Goal: Task Accomplishment & Management: Complete application form

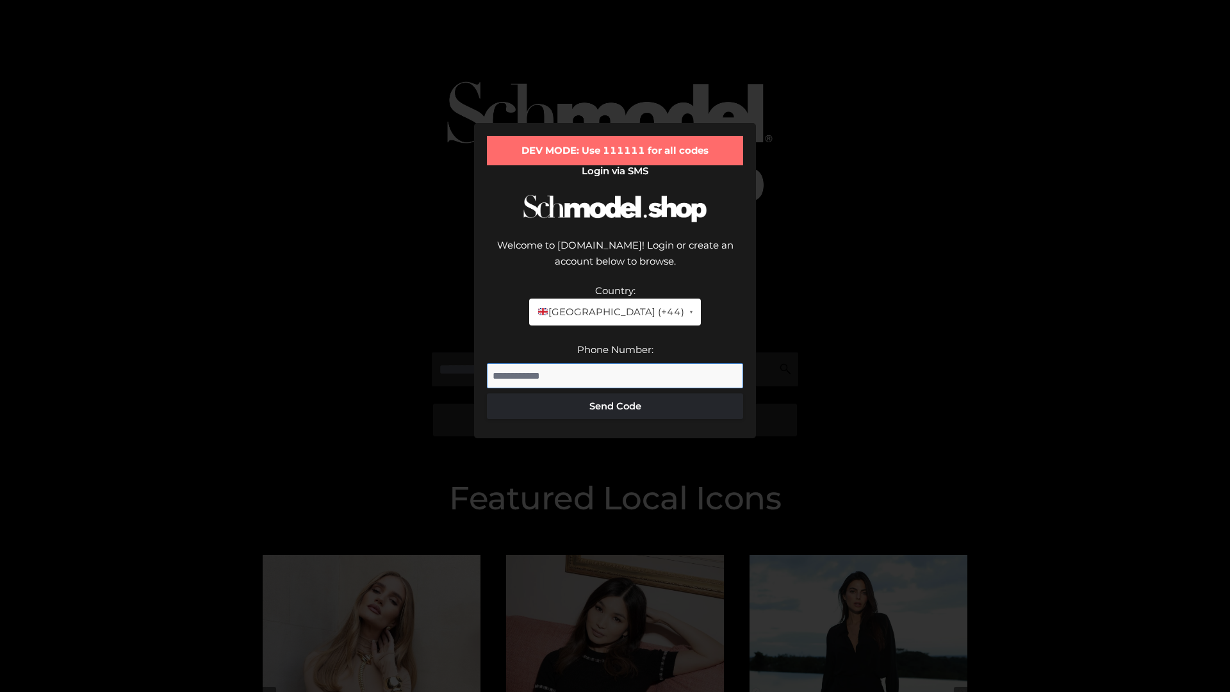
click at [615, 363] on input "Phone Number:" at bounding box center [615, 376] width 256 height 26
type input "**********"
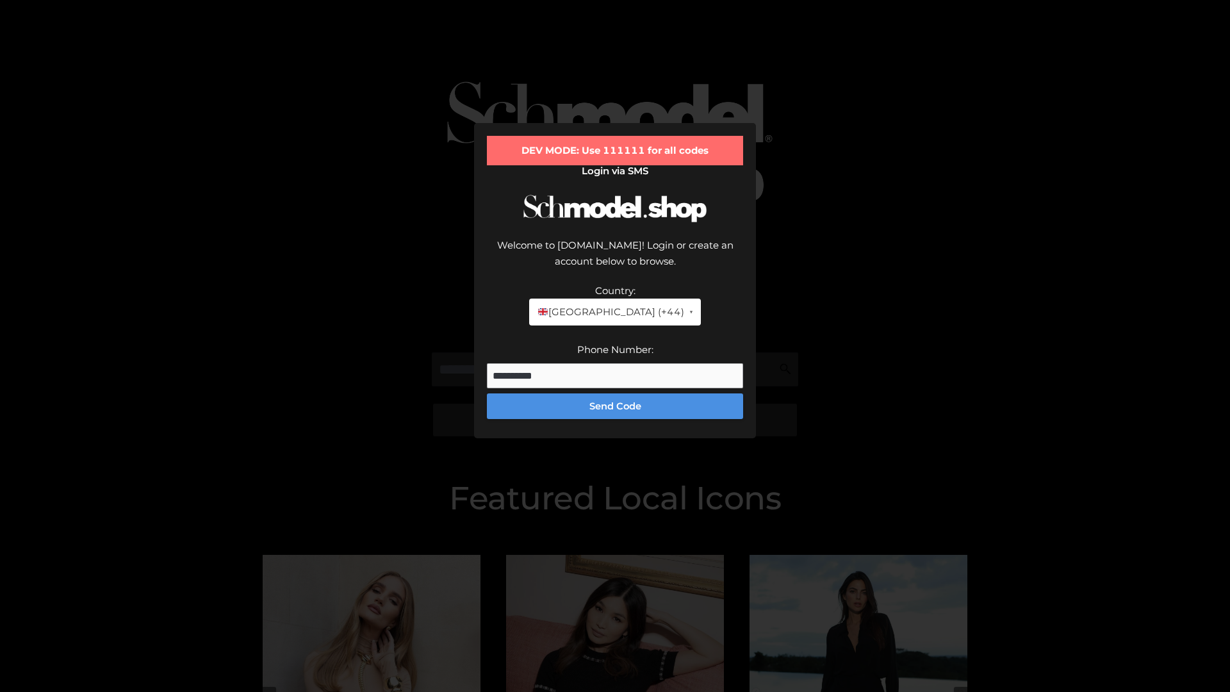
click at [615, 393] on button "Send Code" at bounding box center [615, 406] width 256 height 26
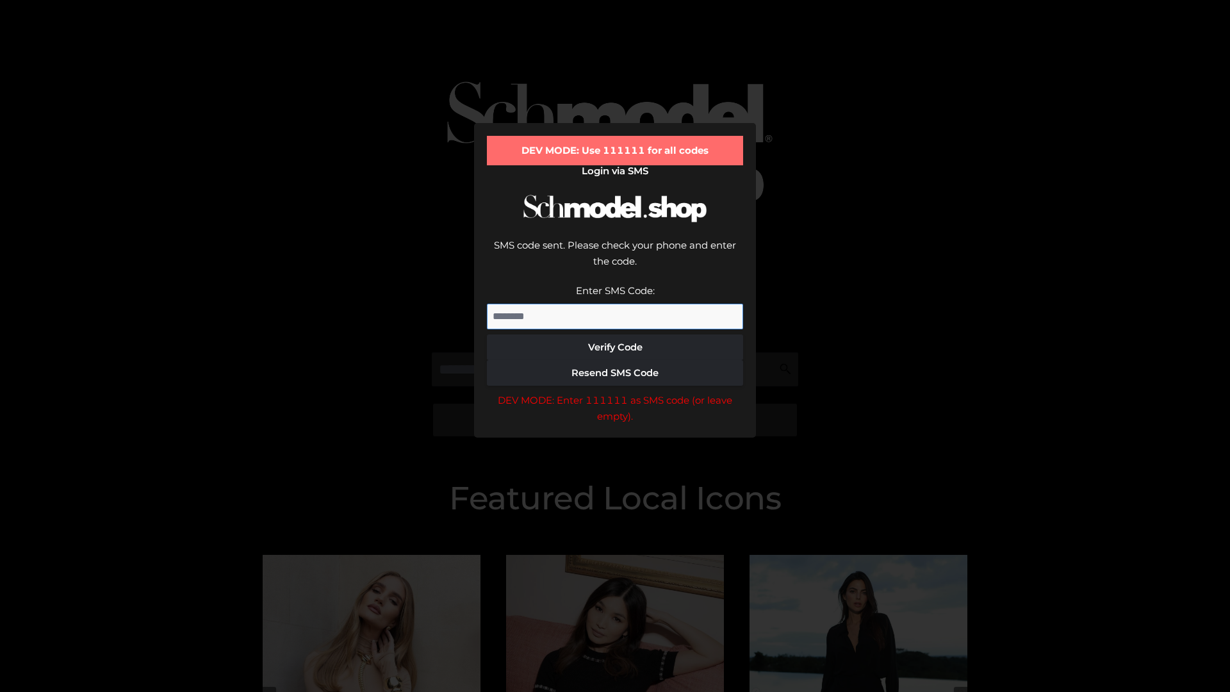
click at [615, 304] on input "Enter SMS Code:" at bounding box center [615, 317] width 256 height 26
type input "******"
click at [615, 334] on button "Verify Code" at bounding box center [615, 347] width 256 height 26
click at [615, 392] on div "DEV MODE: Enter 111111 as SMS code (or leave empty)." at bounding box center [615, 408] width 256 height 33
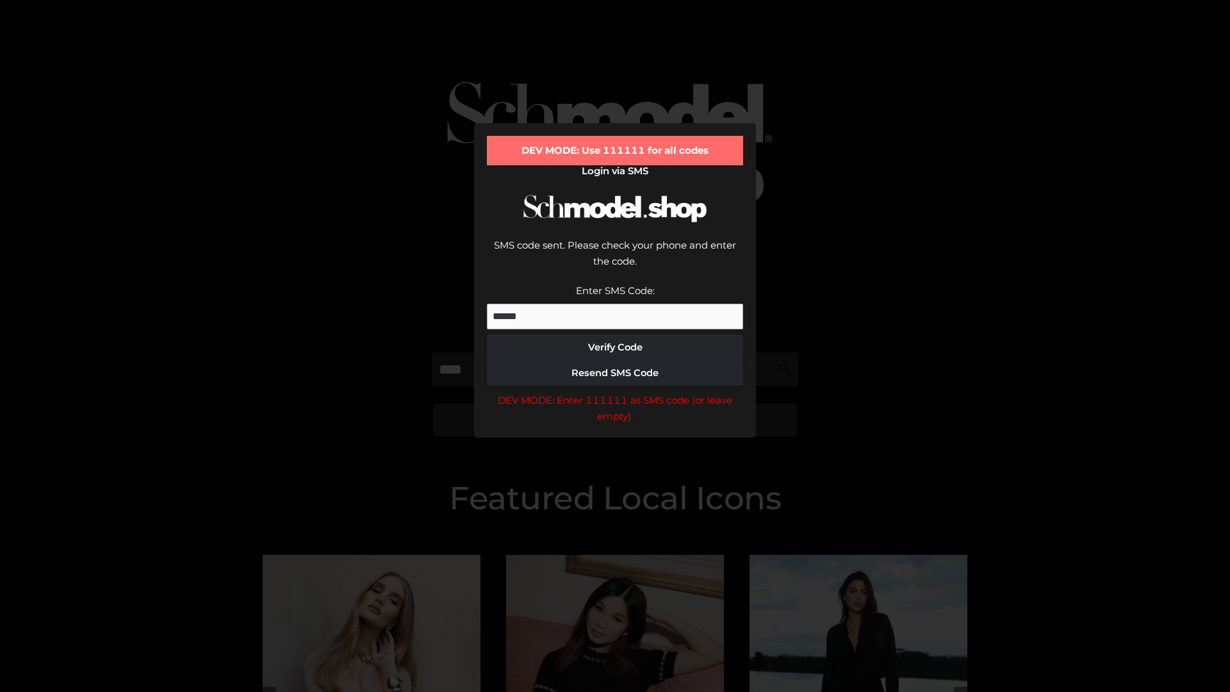
click at [615, 392] on div "DEV MODE: Enter 111111 as SMS code (or leave empty)." at bounding box center [615, 408] width 256 height 33
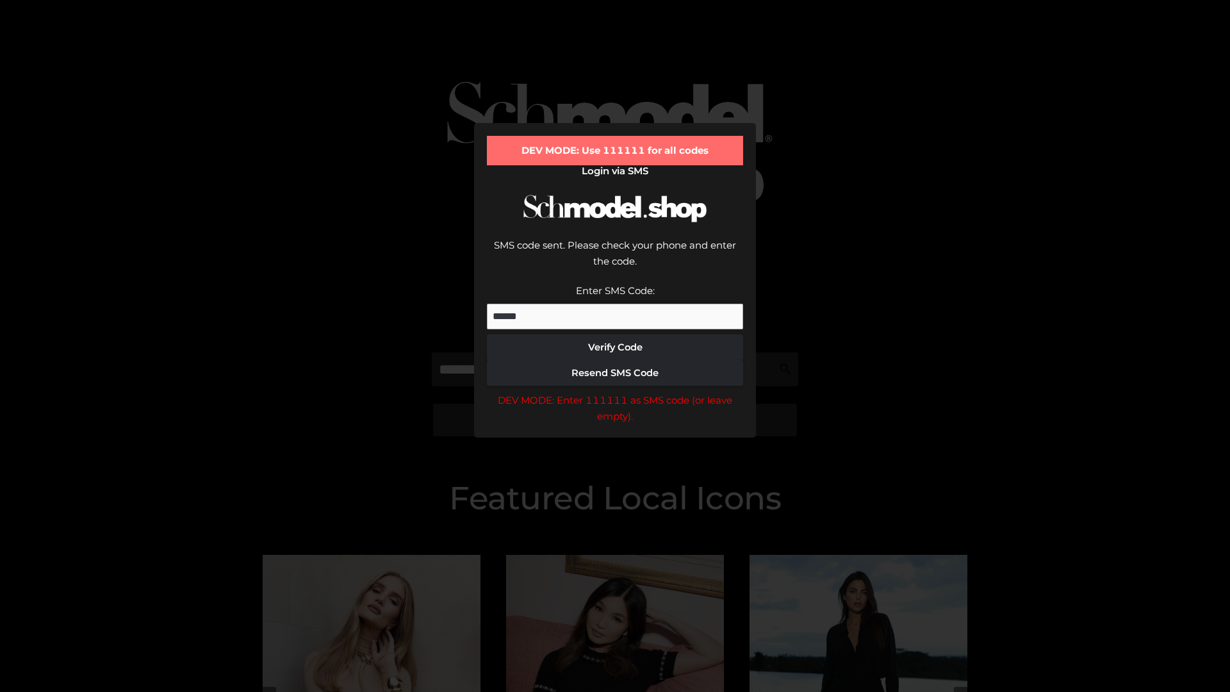
click at [615, 392] on div "DEV MODE: Enter 111111 as SMS code (or leave empty)." at bounding box center [615, 408] width 256 height 33
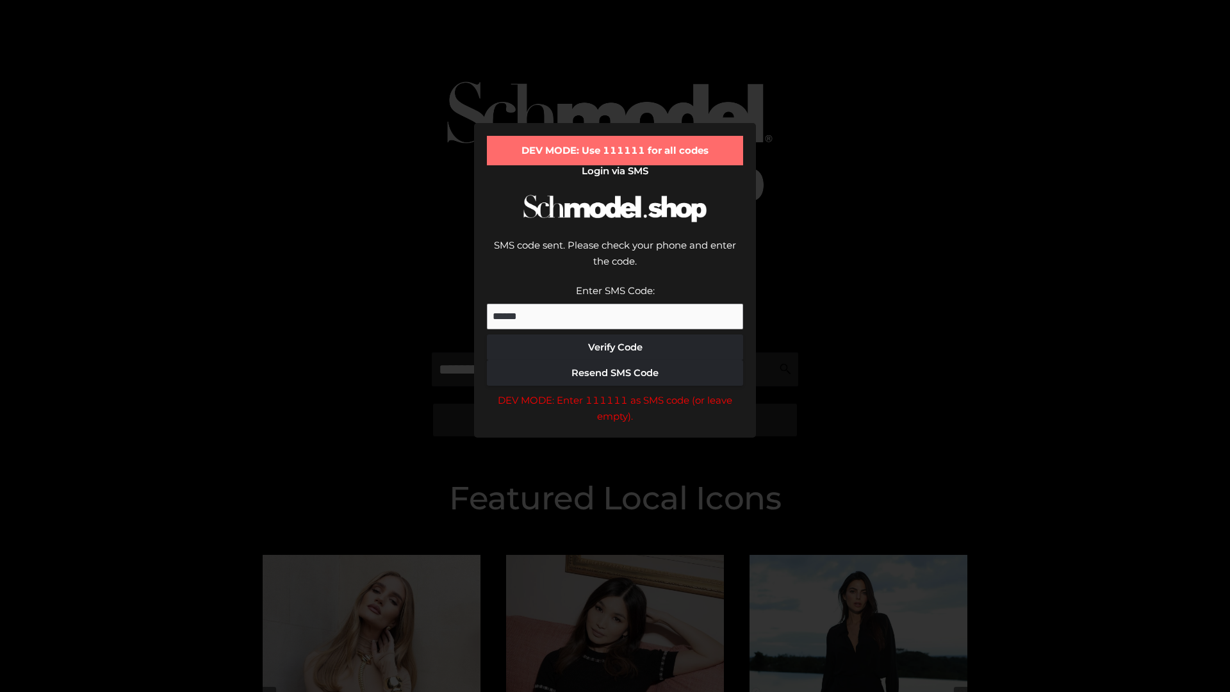
click at [615, 392] on div "DEV MODE: Enter 111111 as SMS code (or leave empty)." at bounding box center [615, 408] width 256 height 33
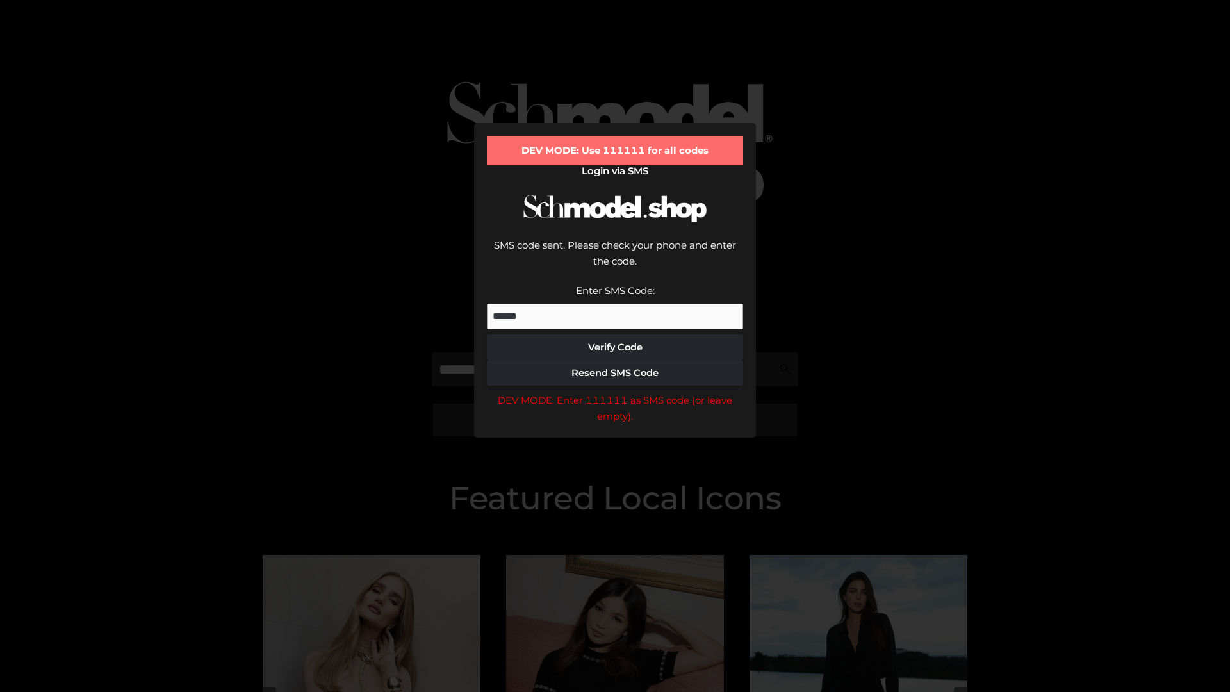
click at [615, 392] on div "DEV MODE: Enter 111111 as SMS code (or leave empty)." at bounding box center [615, 408] width 256 height 33
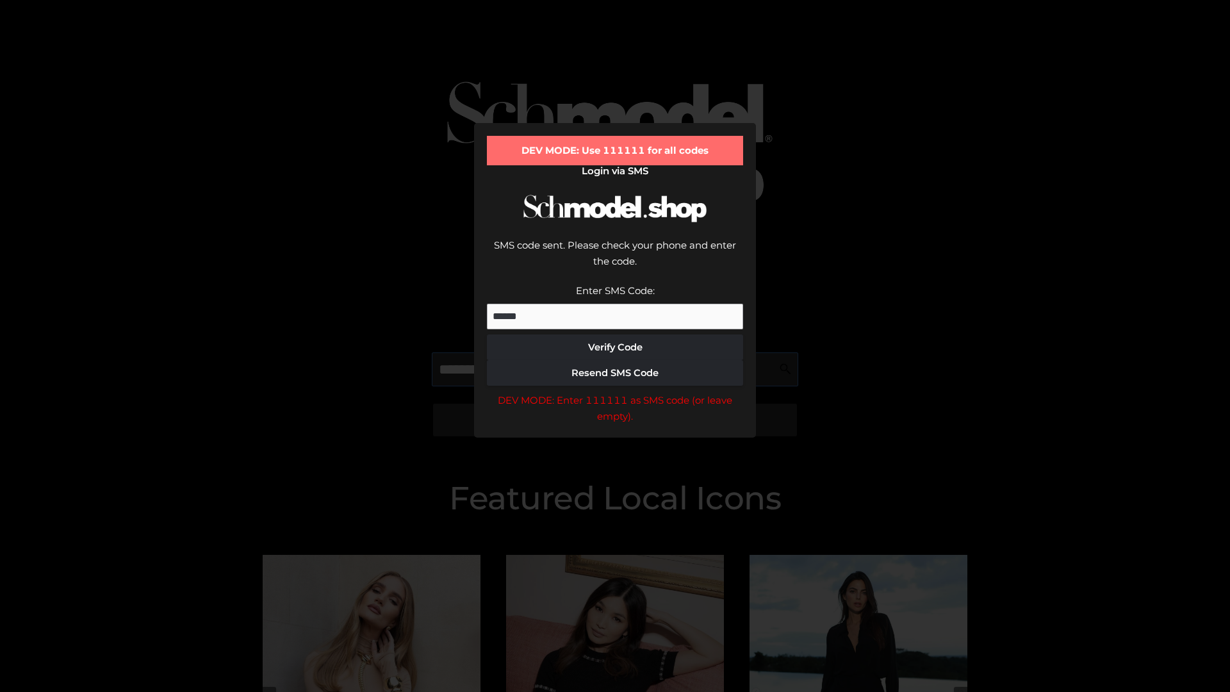
scroll to position [0, 1]
click at [615, 392] on div "DEV MODE: Enter 111111 as SMS code (or leave empty)." at bounding box center [615, 408] width 256 height 33
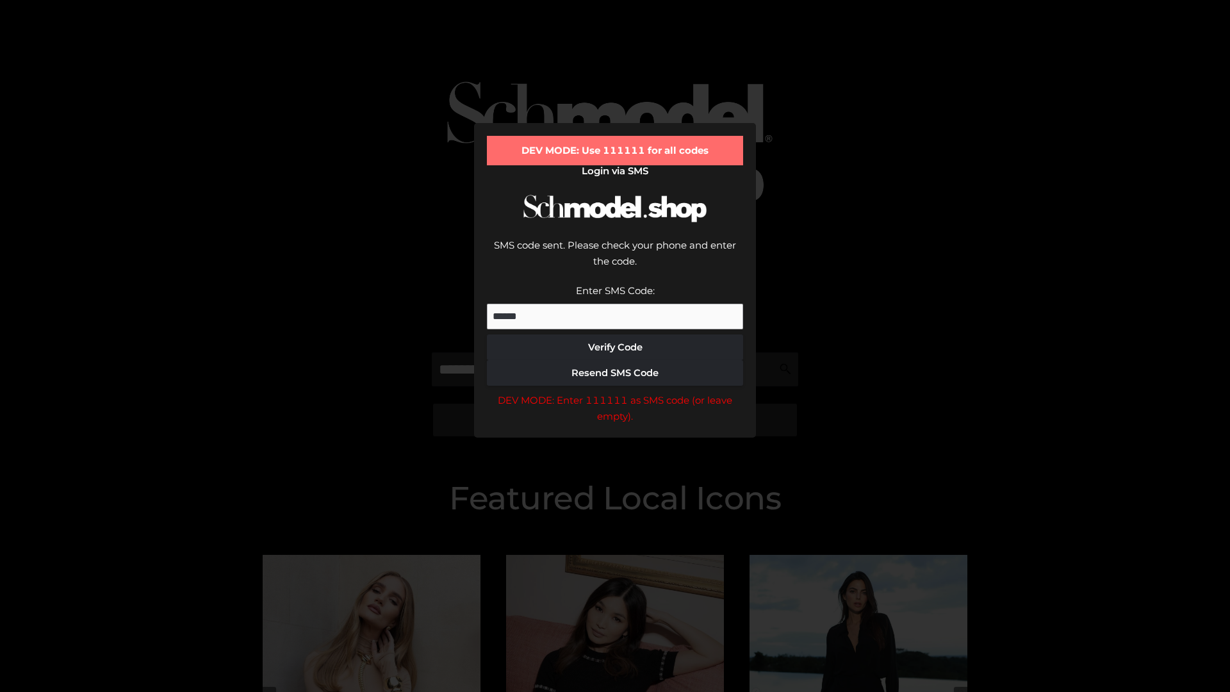
click at [615, 392] on div "DEV MODE: Enter 111111 as SMS code (or leave empty)." at bounding box center [615, 408] width 256 height 33
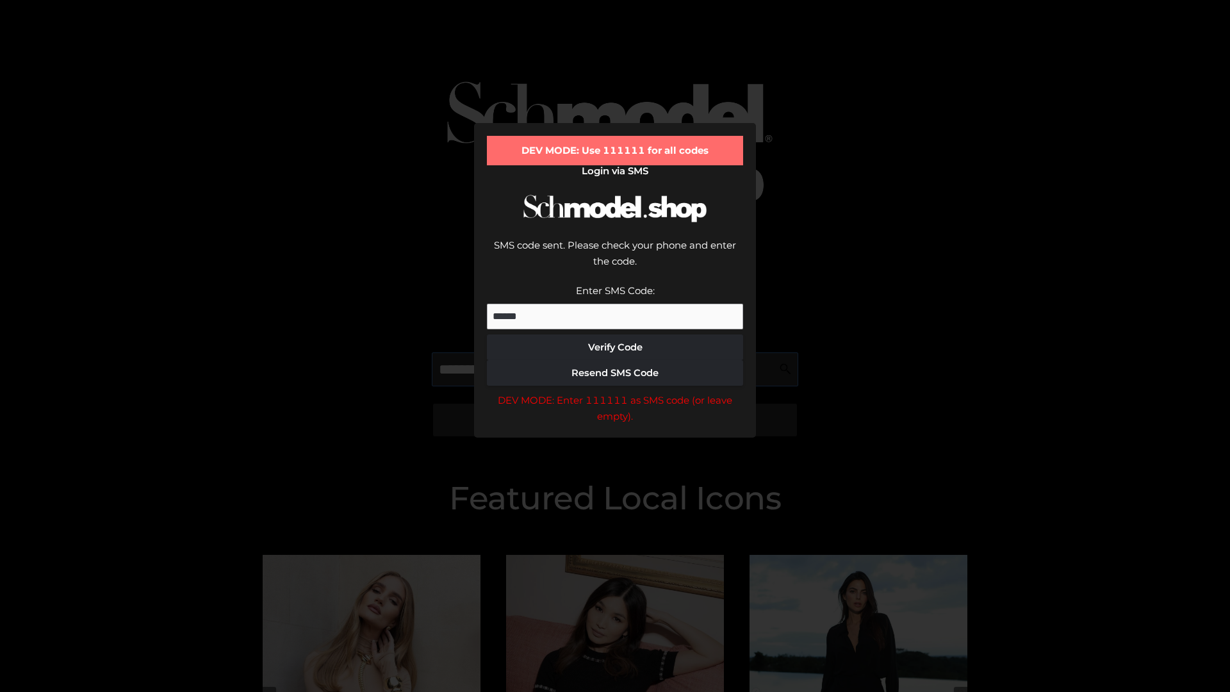
scroll to position [0, 78]
click at [615, 392] on div "DEV MODE: Enter 111111 as SMS code (or leave empty)." at bounding box center [615, 408] width 256 height 33
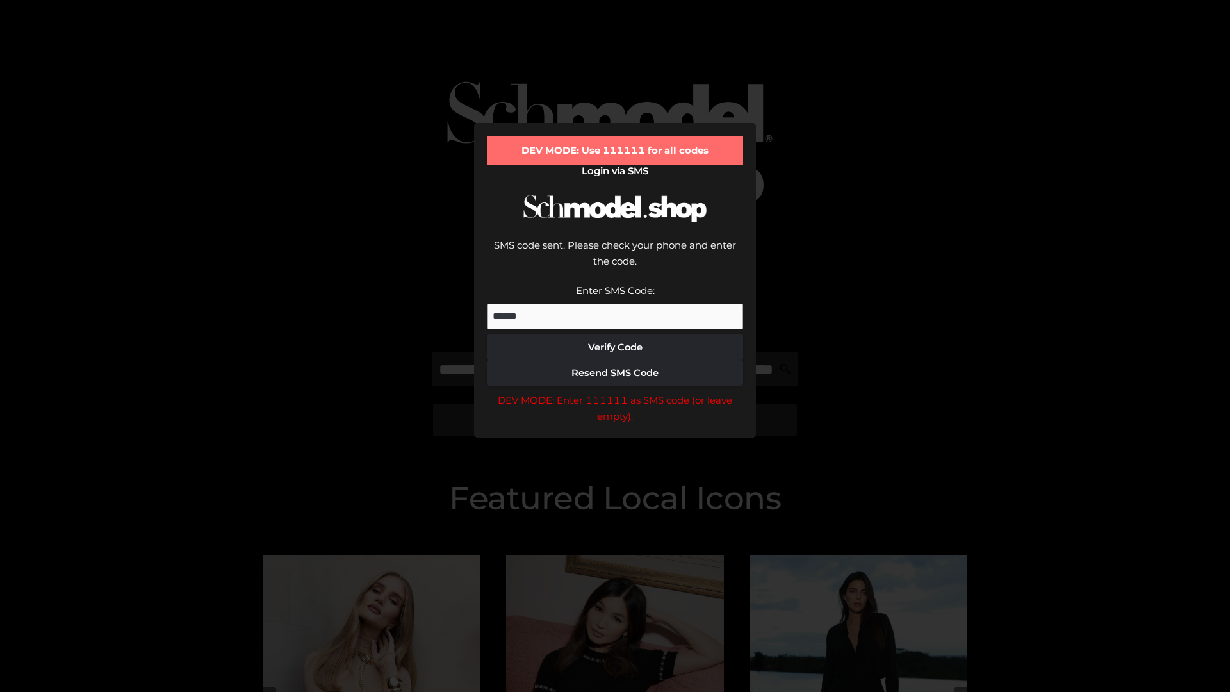
click at [615, 392] on div "DEV MODE: Enter 111111 as SMS code (or leave empty)." at bounding box center [615, 408] width 256 height 33
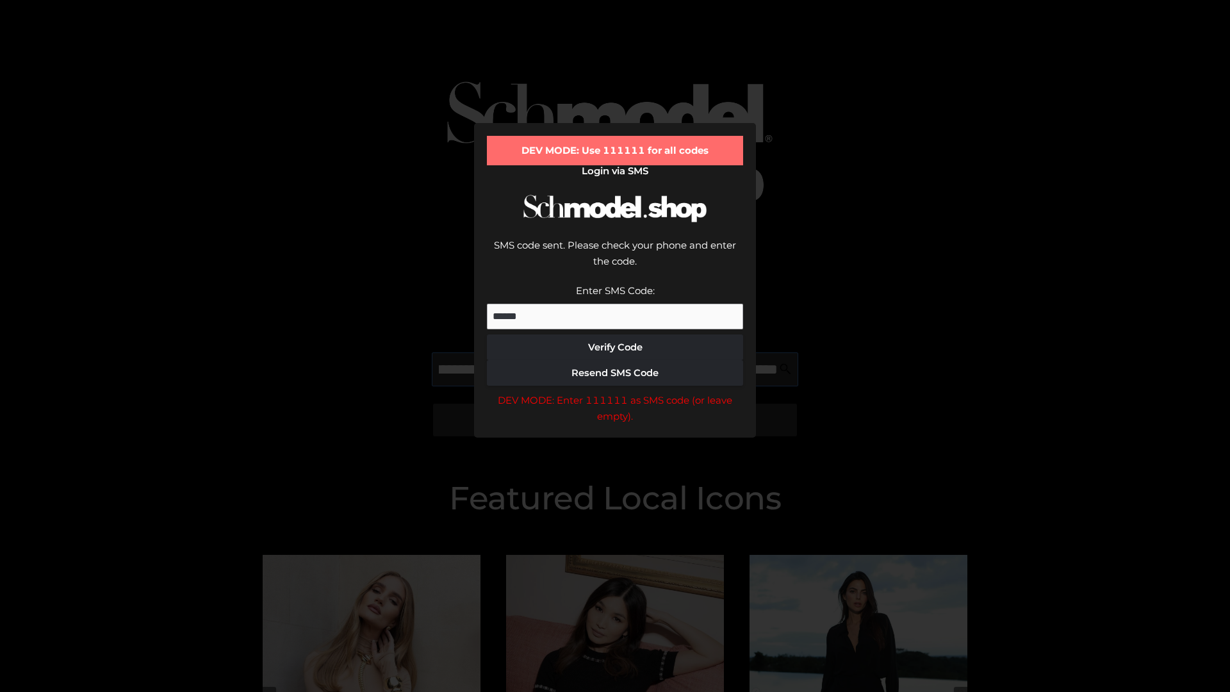
scroll to position [0, 159]
click at [615, 392] on div "DEV MODE: Enter 111111 as SMS code (or leave empty)." at bounding box center [615, 408] width 256 height 33
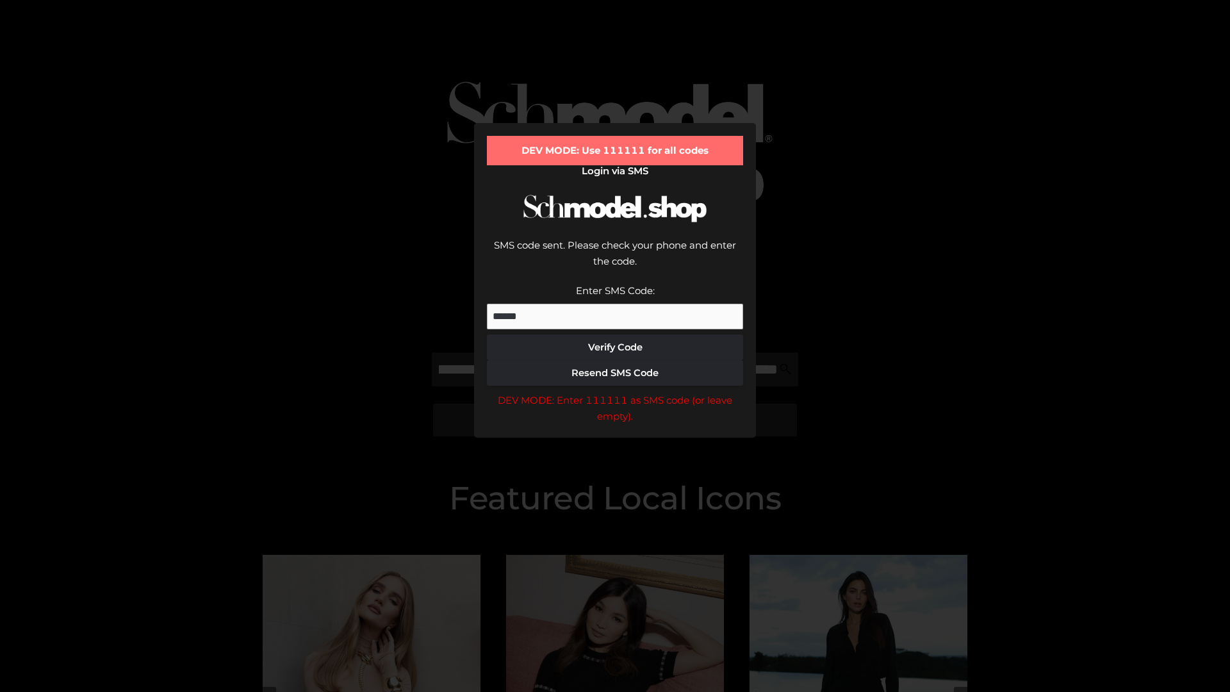
click at [615, 392] on div "DEV MODE: Enter 111111 as SMS code (or leave empty)." at bounding box center [615, 408] width 256 height 33
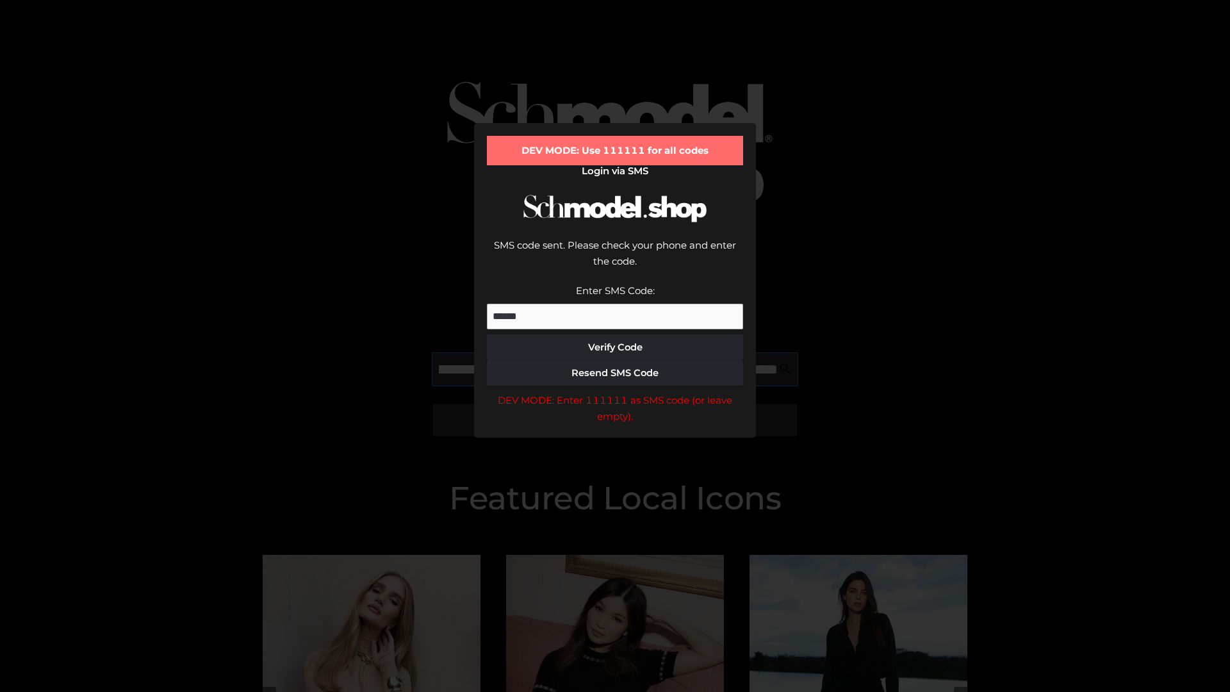
scroll to position [0, 233]
click at [615, 392] on div "DEV MODE: Enter 111111 as SMS code (or leave empty)." at bounding box center [615, 408] width 256 height 33
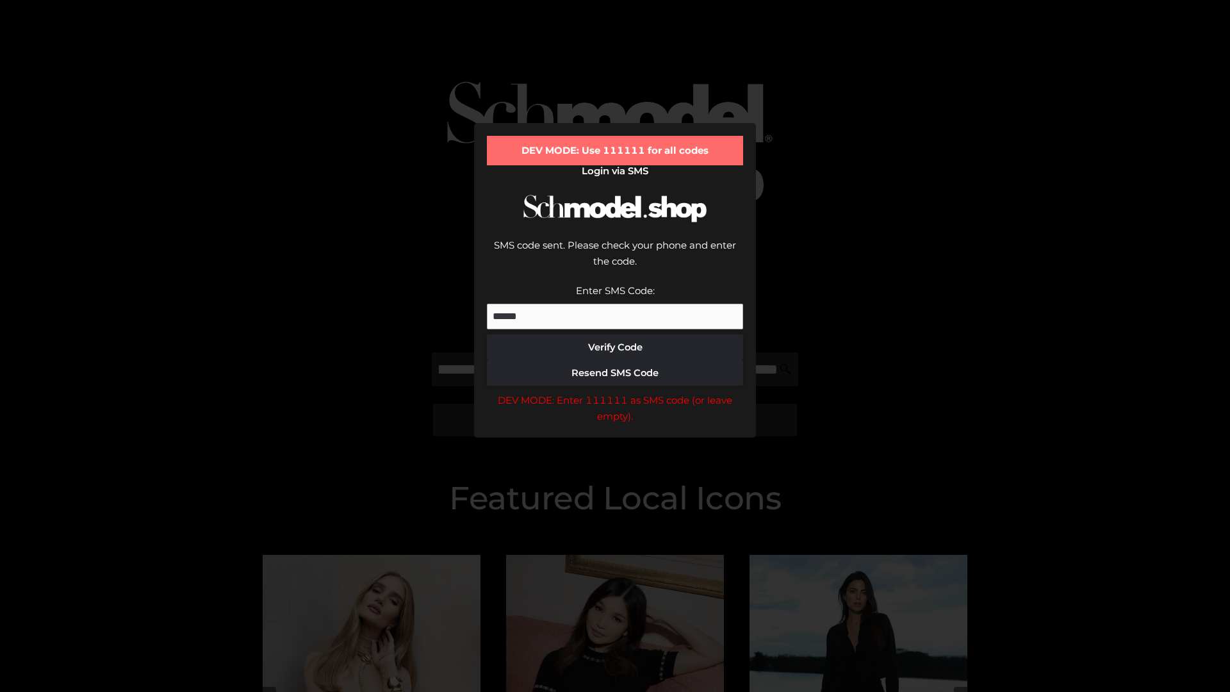
click at [615, 392] on div "DEV MODE: Enter 111111 as SMS code (or leave empty)." at bounding box center [615, 408] width 256 height 33
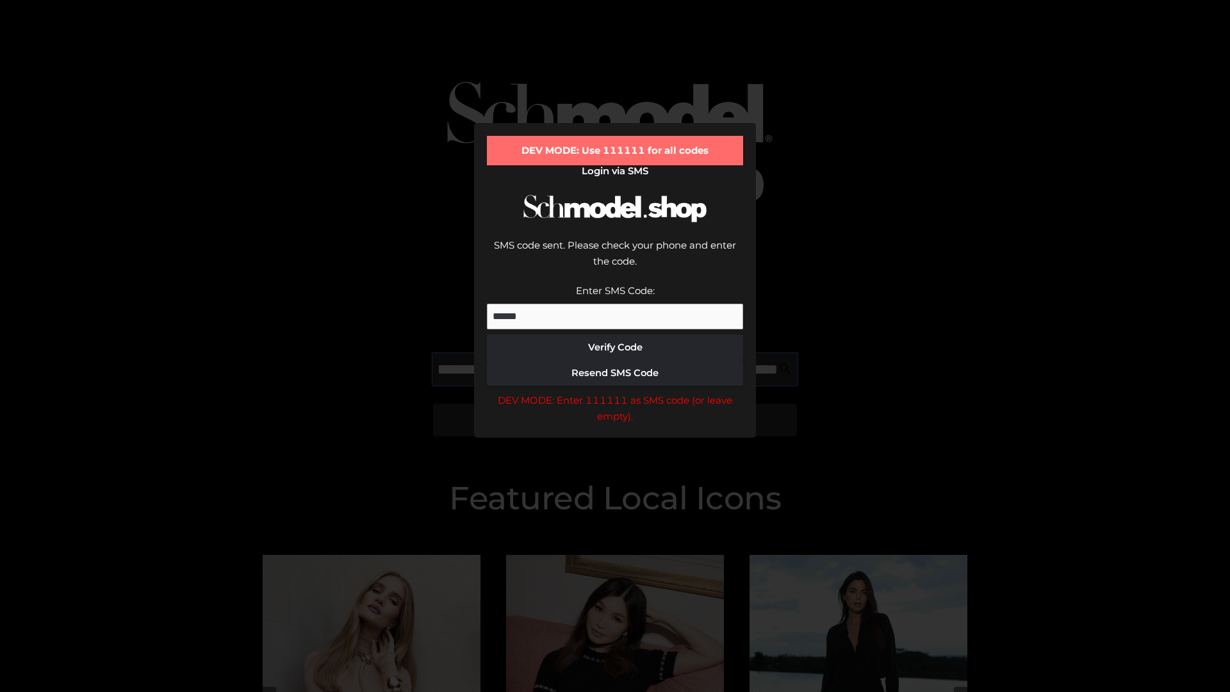
scroll to position [0, 306]
type input "**********"
